Goal: Check status

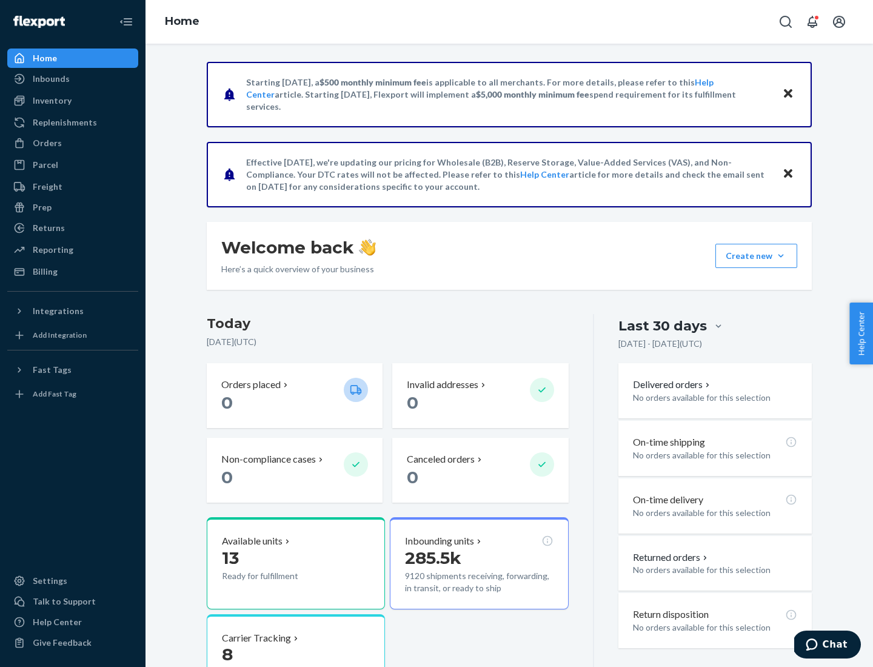
click at [781, 256] on button "Create new Create new inbound Create new order Create new product" at bounding box center [756, 256] width 82 height 24
click at [41, 207] on div "Prep" at bounding box center [42, 207] width 19 height 12
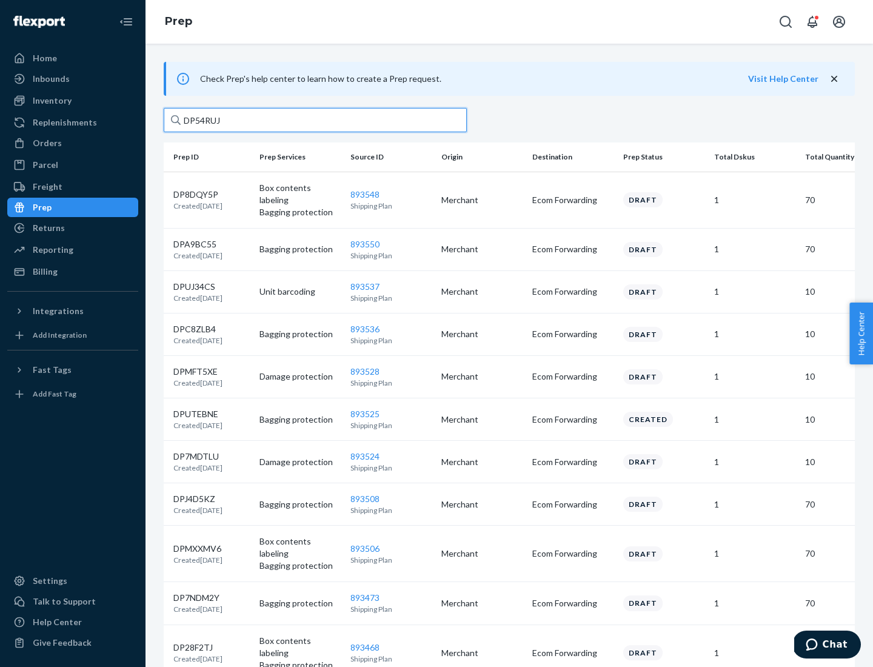
type input "DP54RUJL"
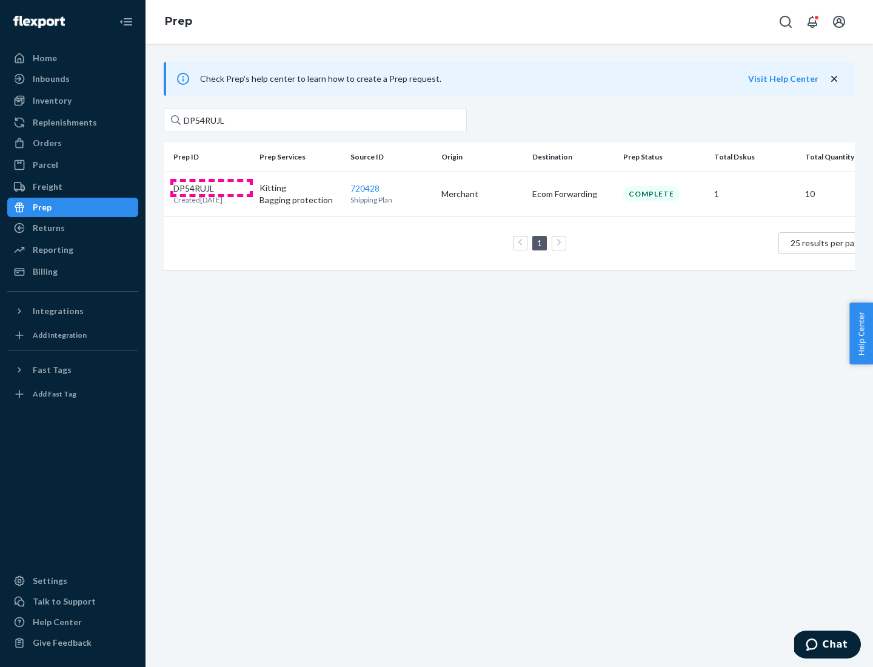
click at [211, 187] on p "DP54RUJL" at bounding box center [197, 188] width 49 height 12
